Goal: Transaction & Acquisition: Purchase product/service

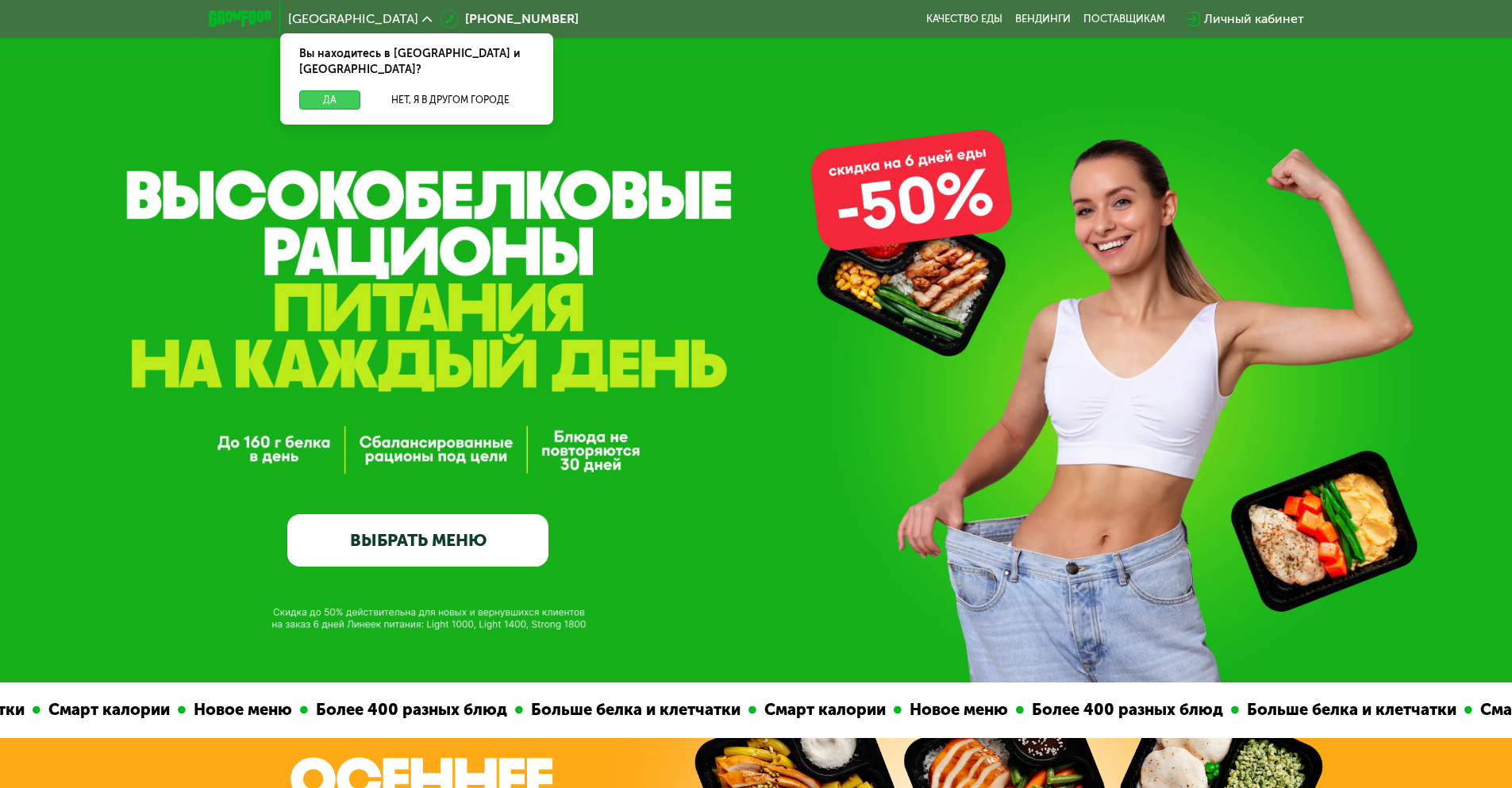
click at [337, 90] on button "Да" at bounding box center [330, 100] width 61 height 19
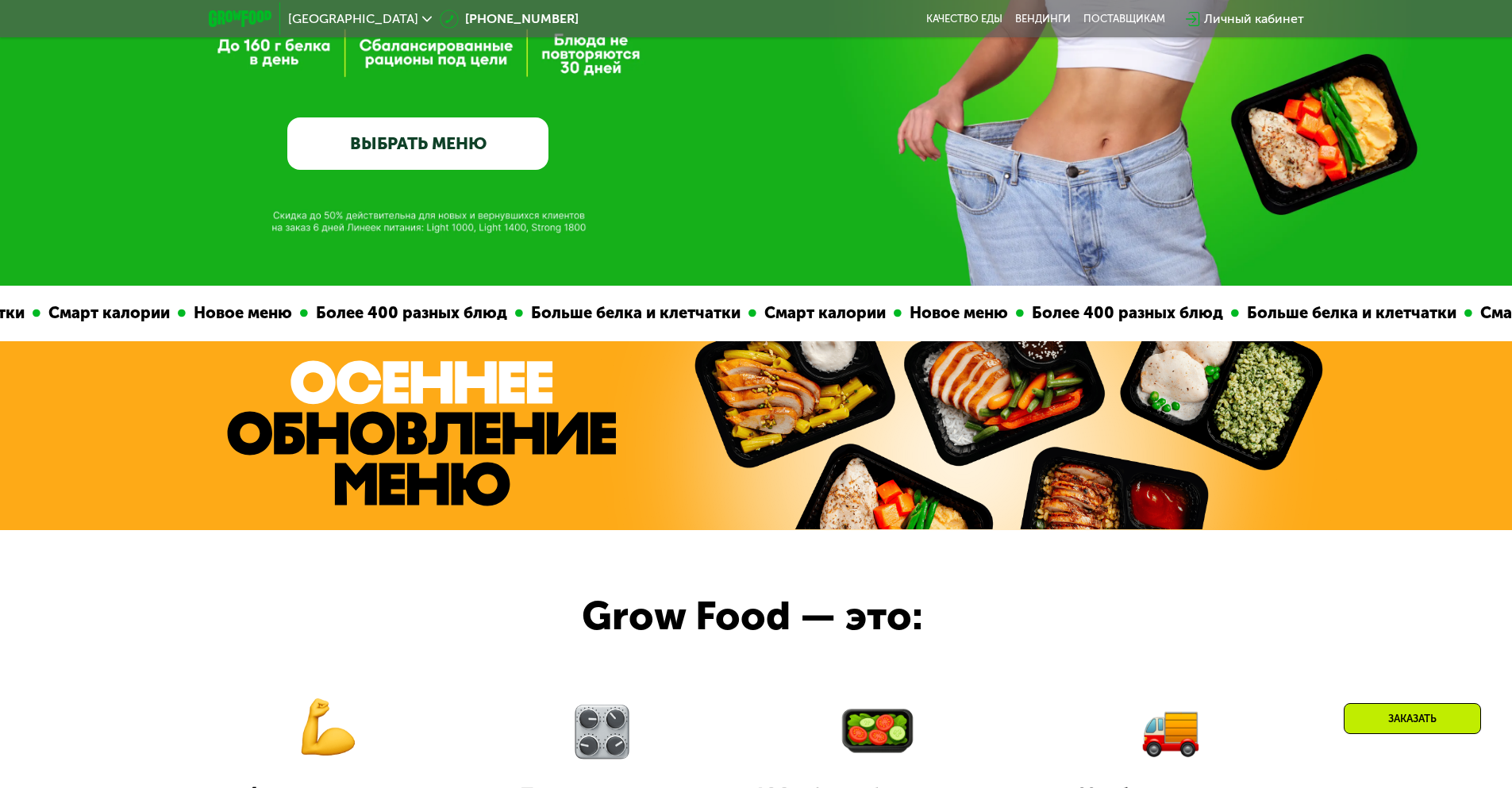
click at [486, 154] on link "ВЫБРАТЬ МЕНЮ" at bounding box center [417, 144] width 262 height 53
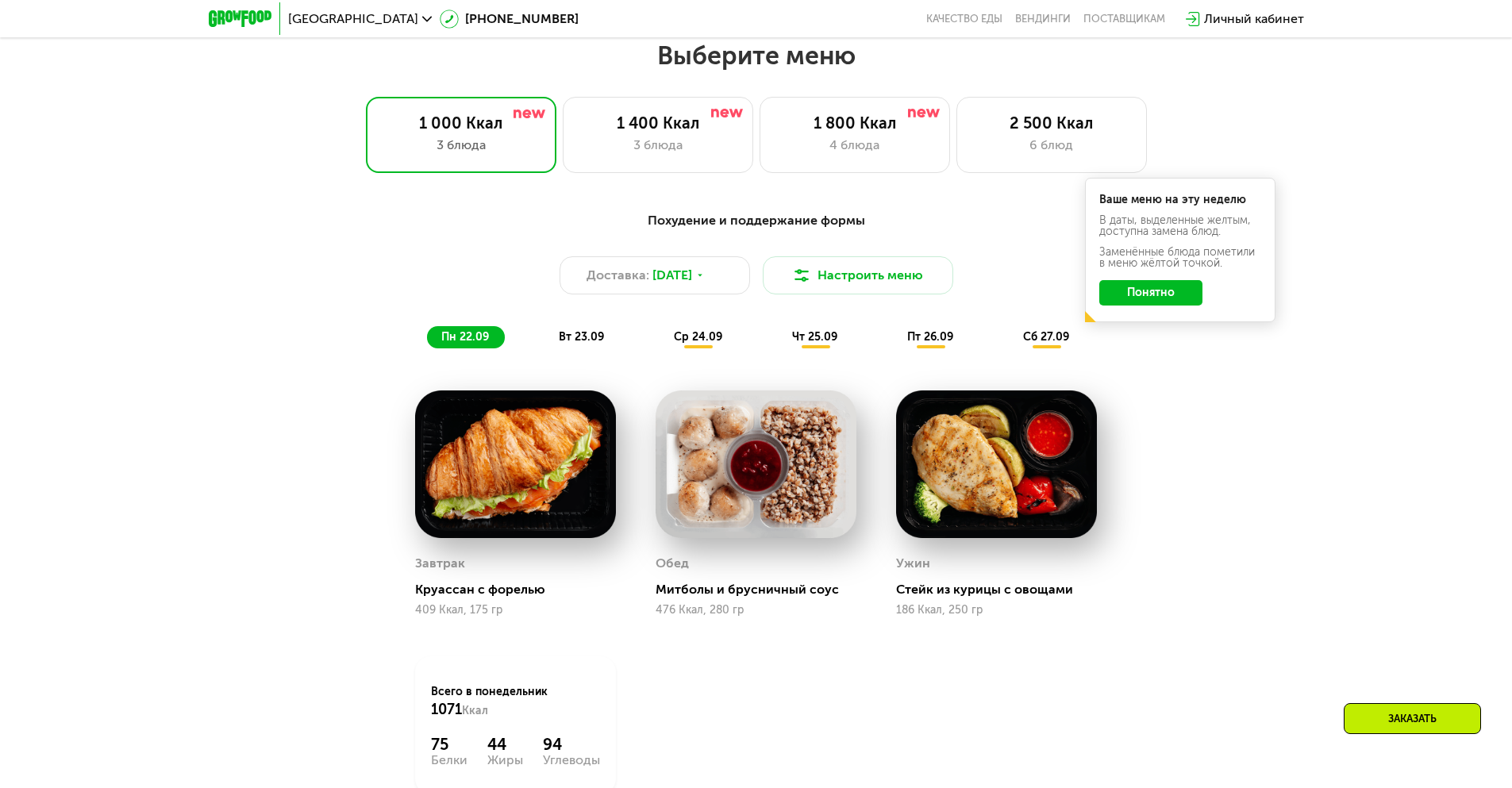
scroll to position [1316, 0]
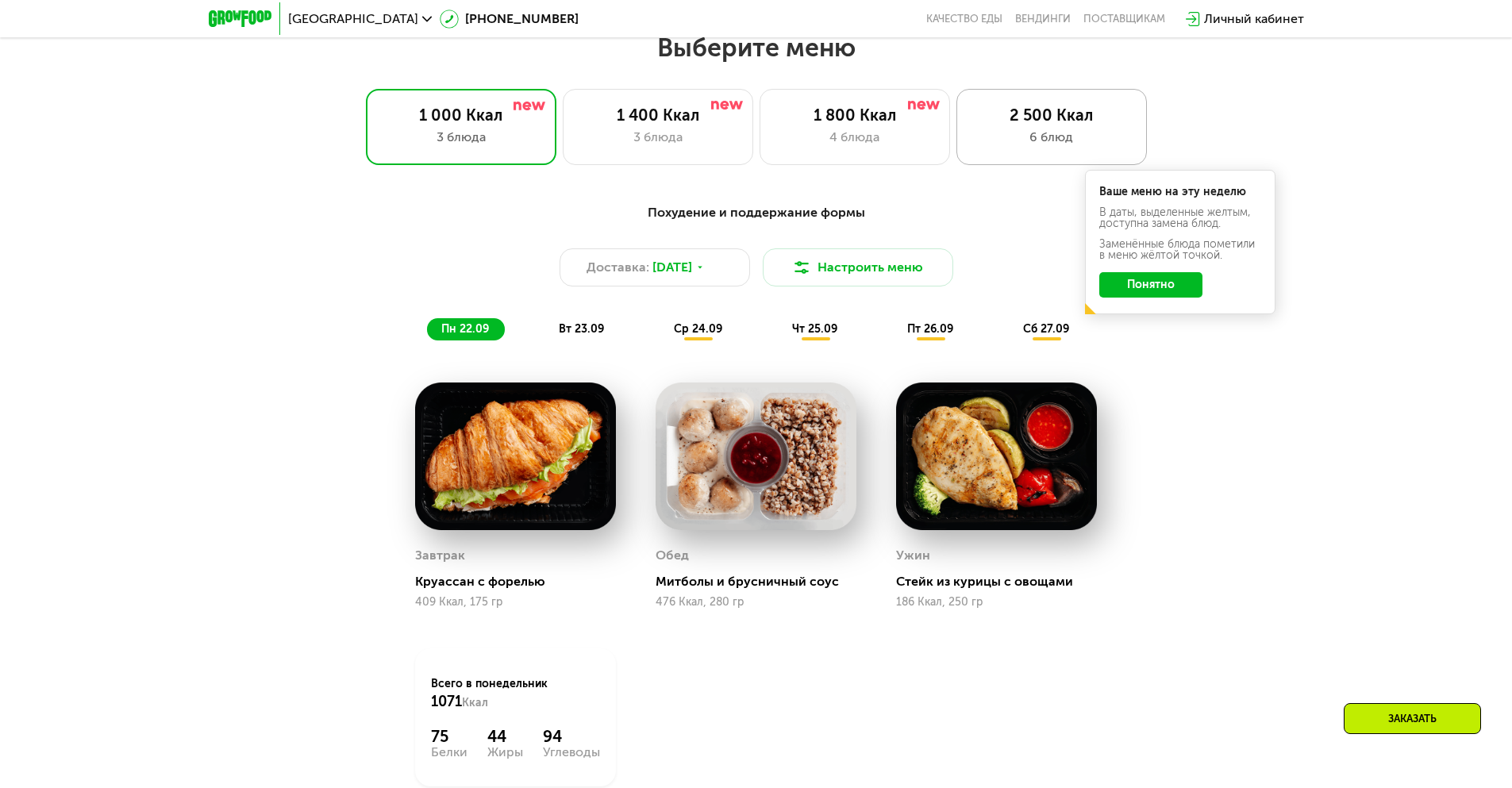
click at [1047, 123] on div "2 500 Ккал" at bounding box center [1052, 115] width 158 height 19
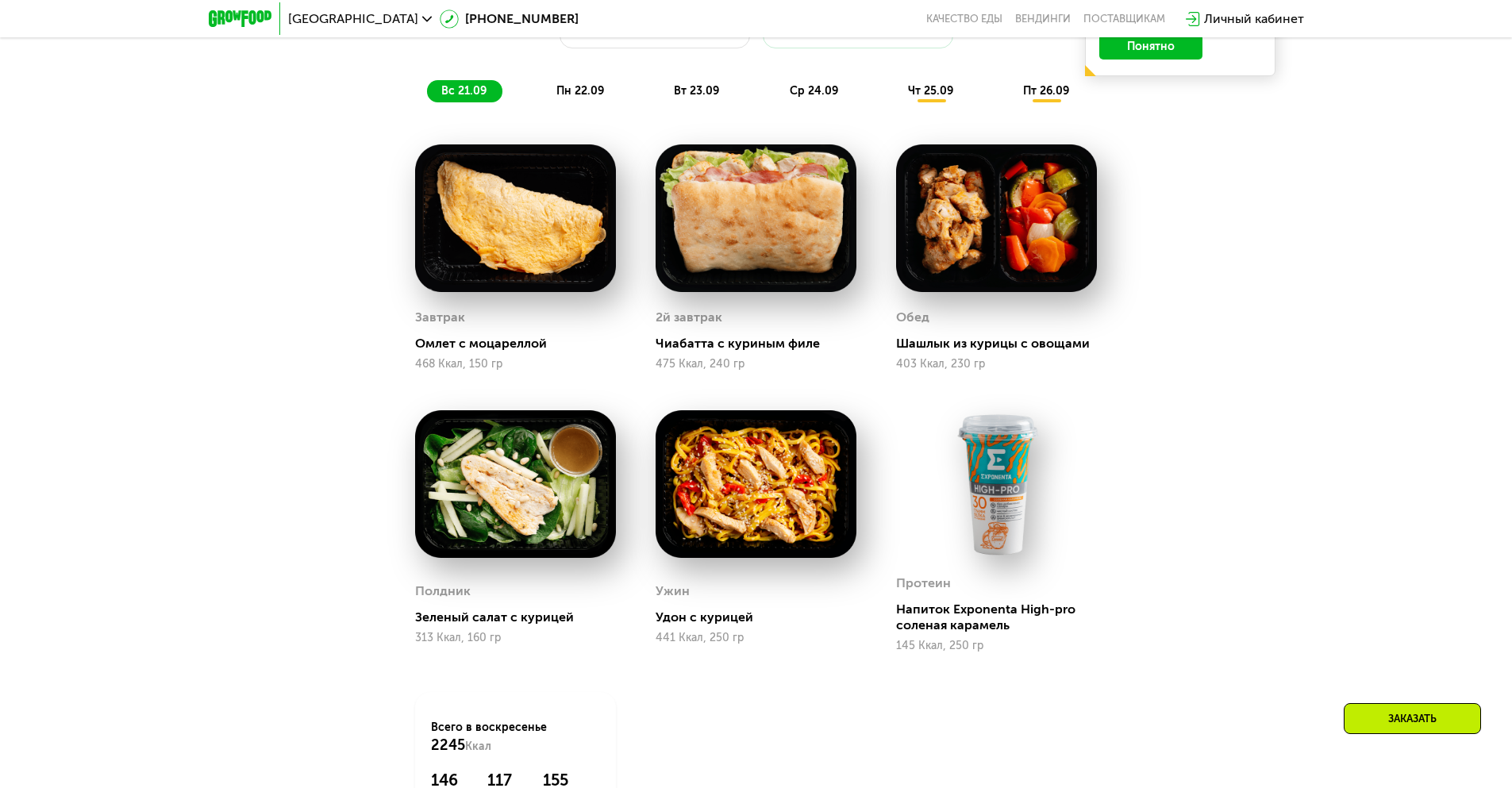
scroll to position [1237, 0]
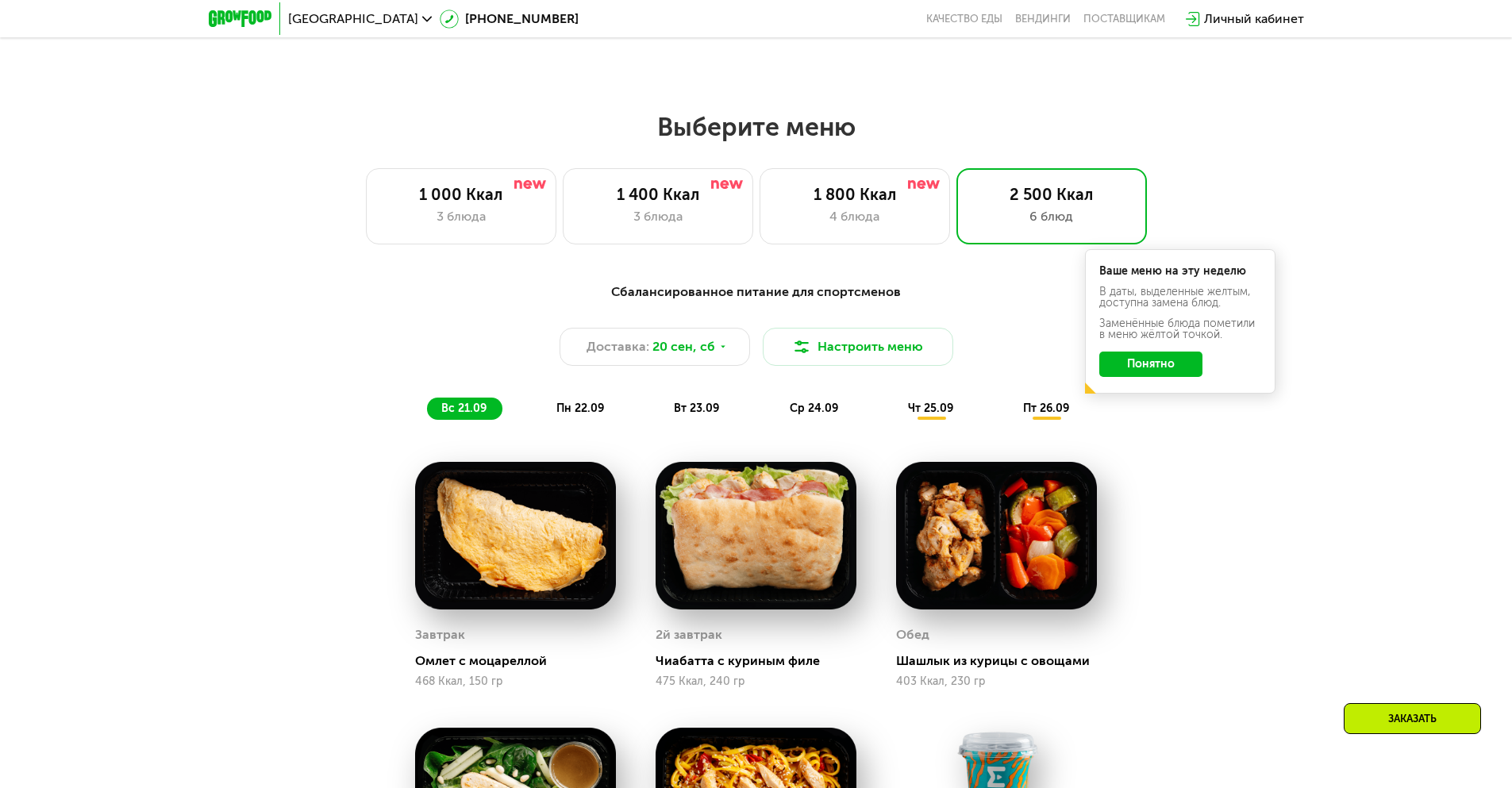
click at [1176, 374] on button "Понятно" at bounding box center [1151, 365] width 103 height 26
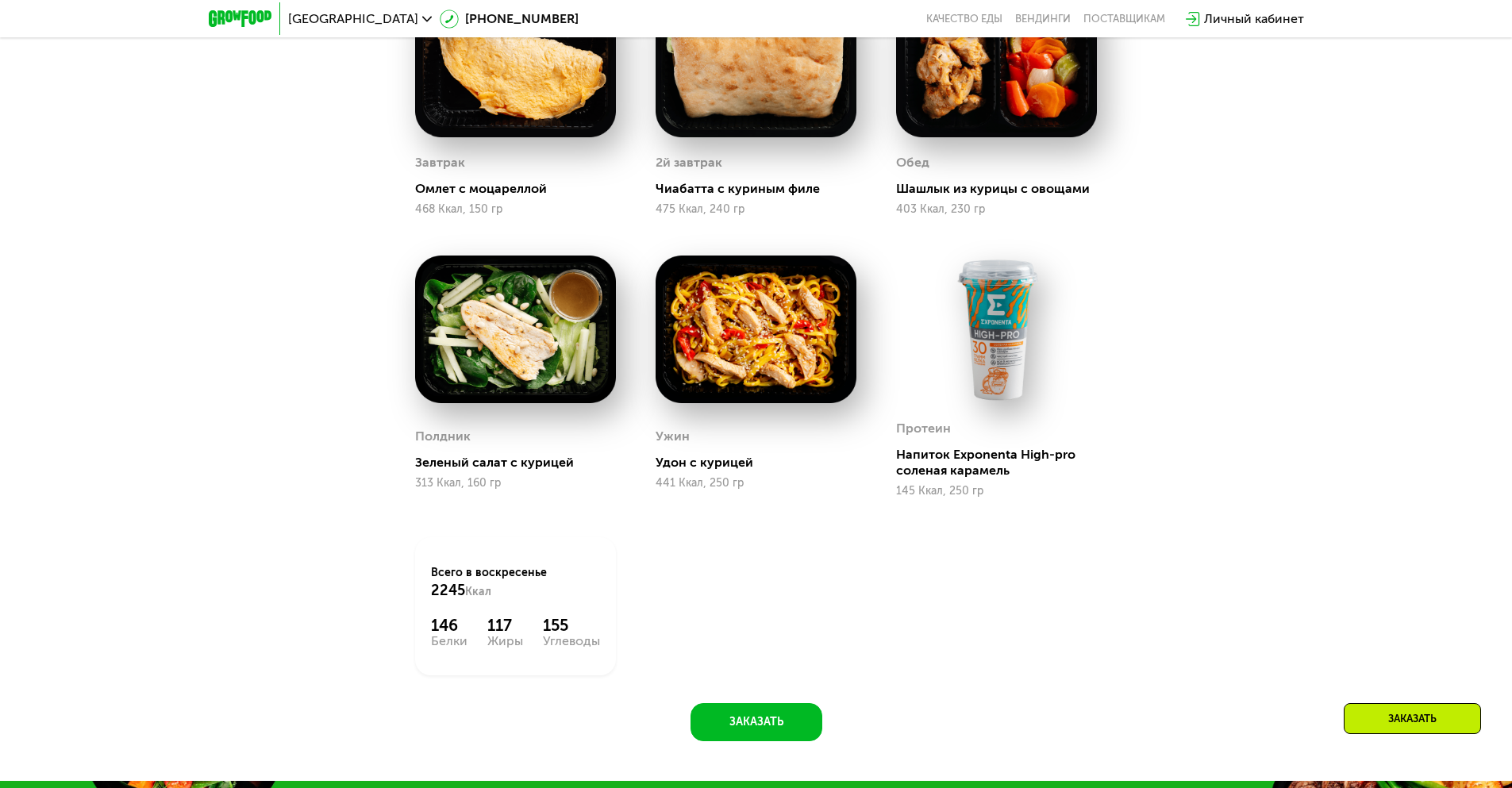
scroll to position [1475, 0]
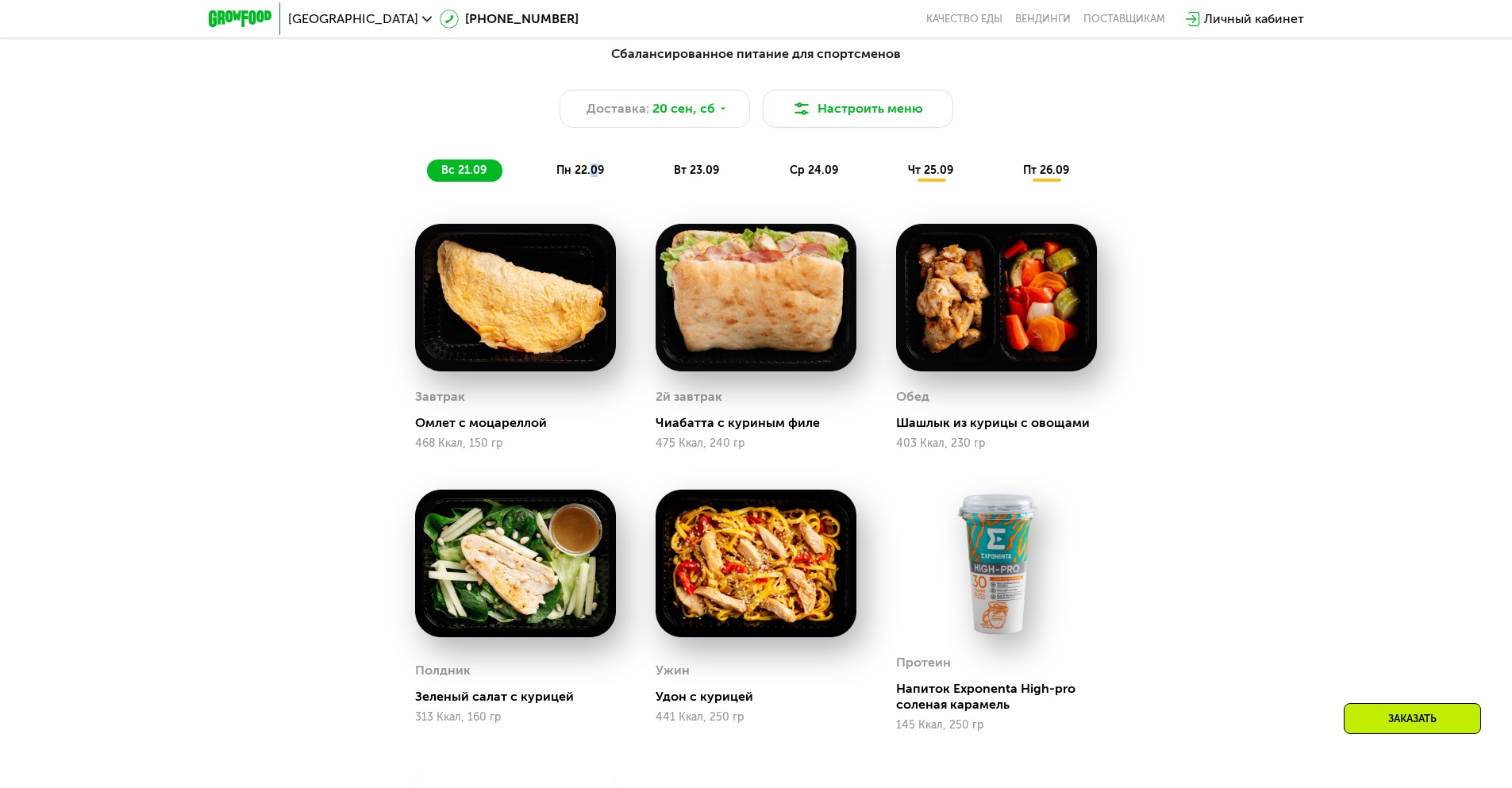
click at [594, 171] on span "пн 22.09" at bounding box center [580, 170] width 48 height 14
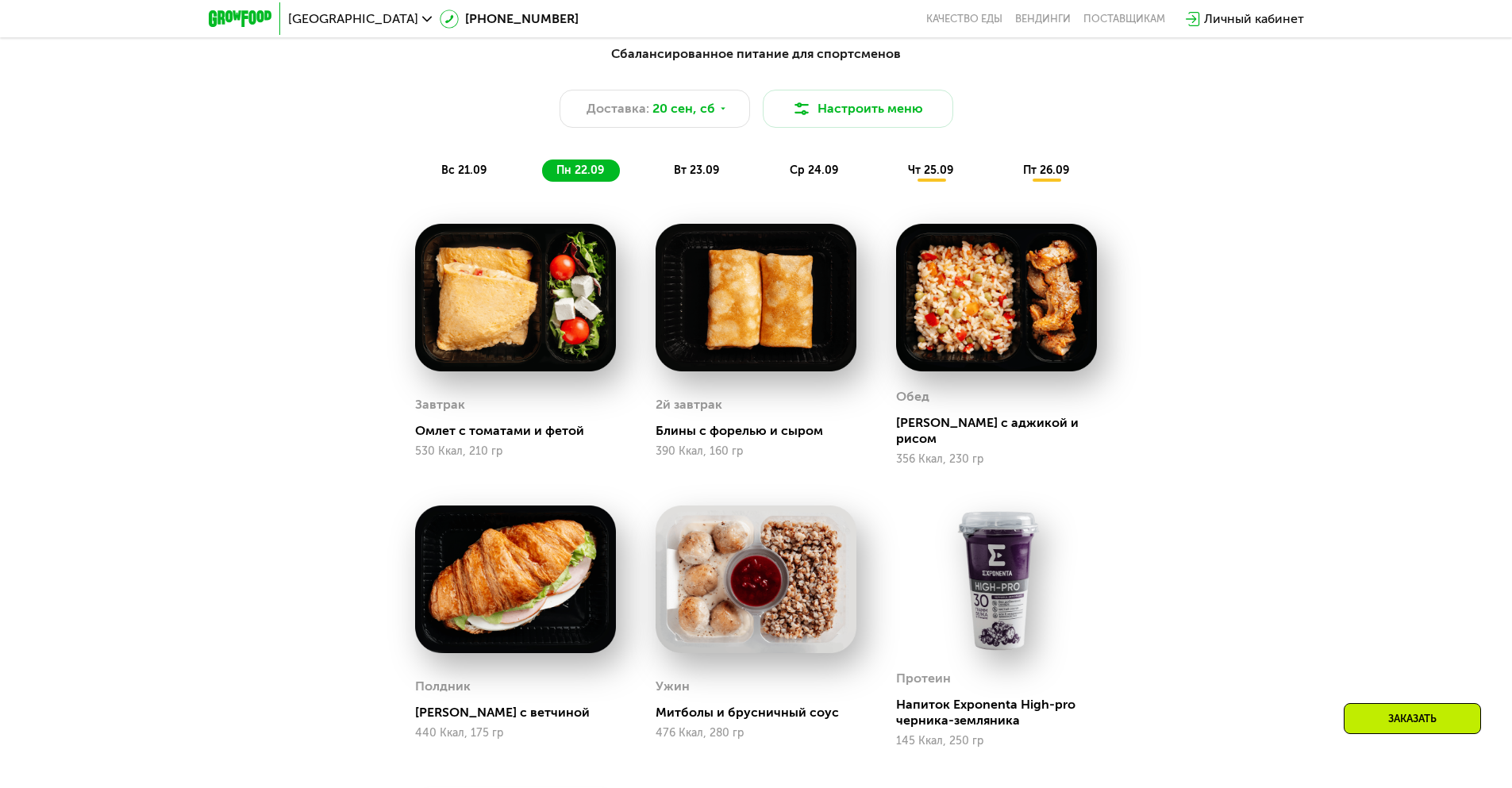
click at [679, 171] on span "вт 23.09" at bounding box center [696, 170] width 45 height 14
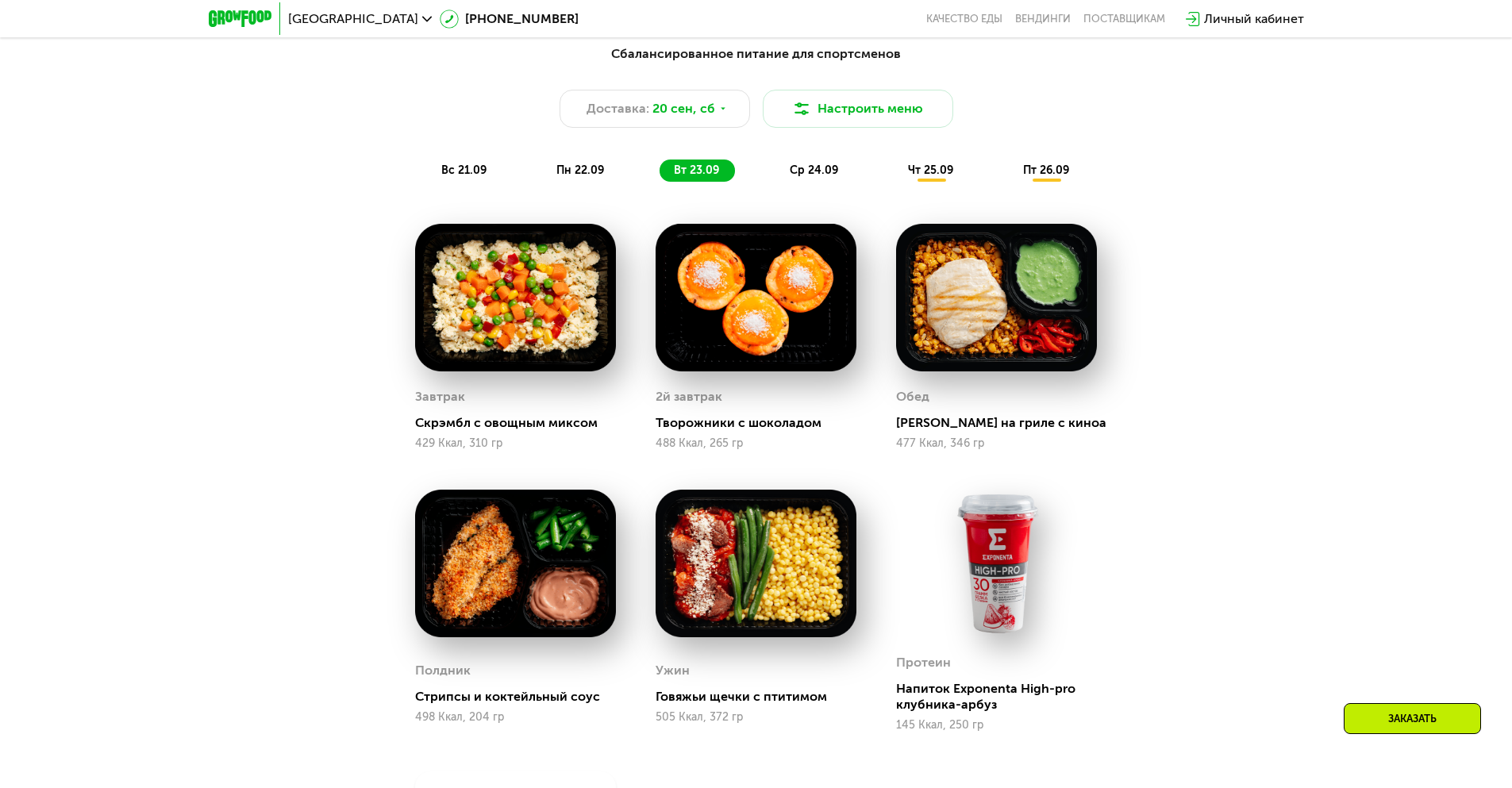
click at [835, 181] on div "ср 24.09" at bounding box center [814, 170] width 78 height 22
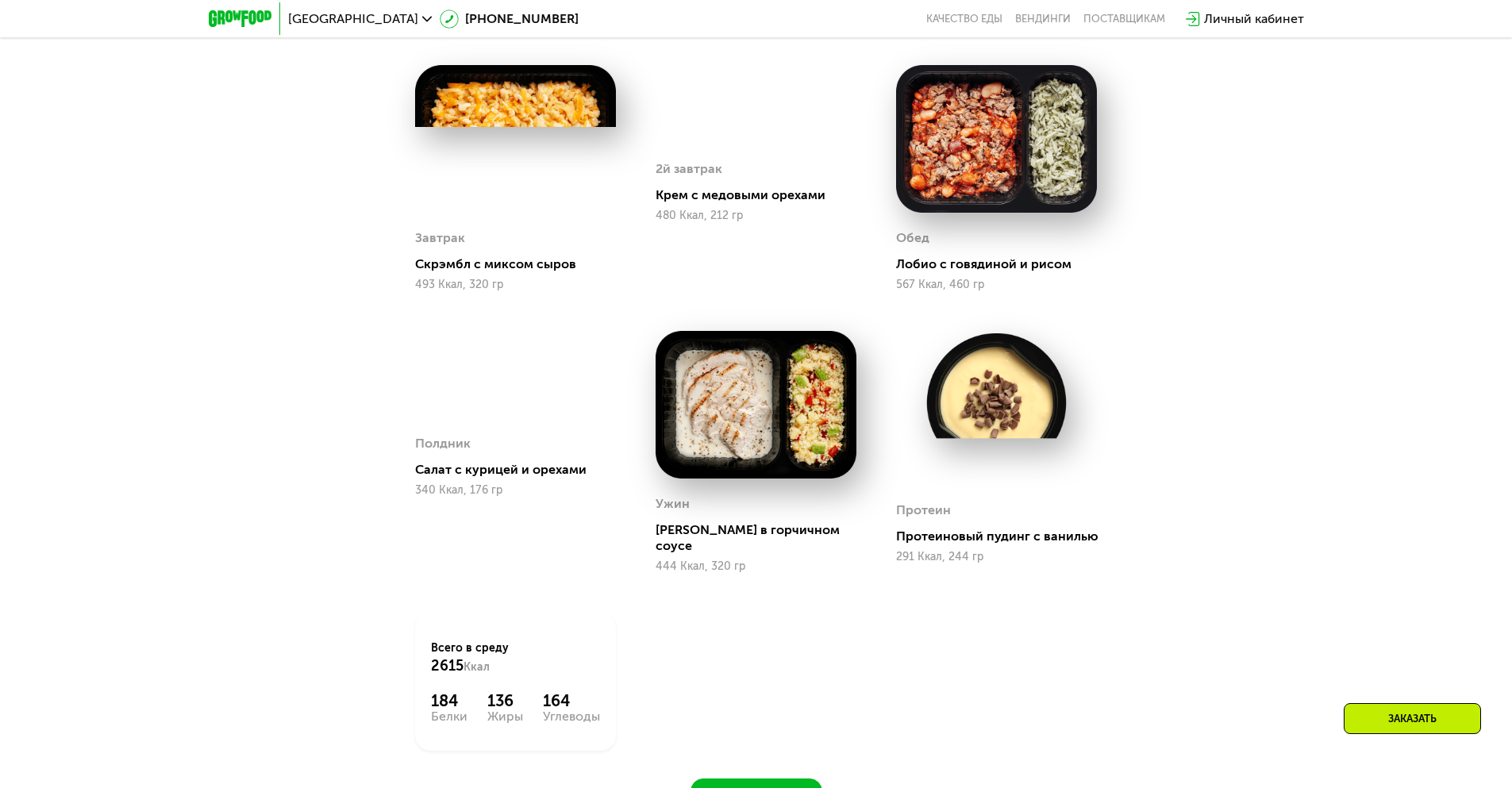
scroll to position [1555, 0]
